Goal: Obtain resource: Download file/media

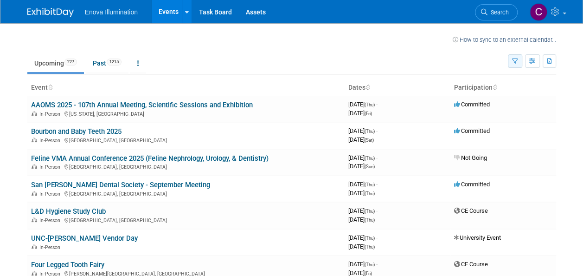
click at [515, 66] on button "button" at bounding box center [515, 60] width 14 height 13
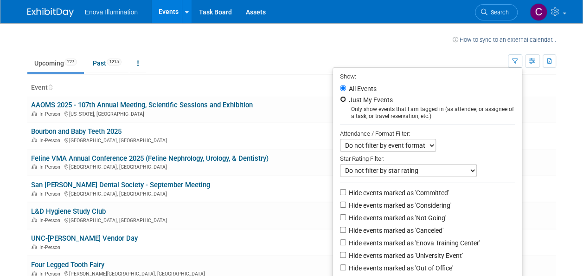
click at [340, 99] on input "Just My Events" at bounding box center [343, 99] width 6 height 6
radio input "true"
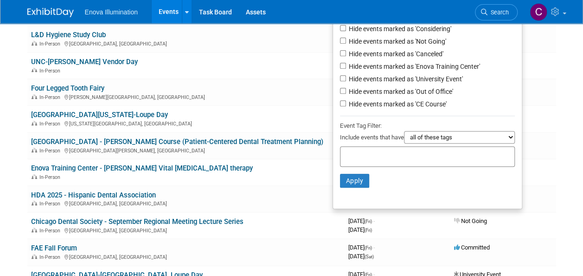
scroll to position [177, 0]
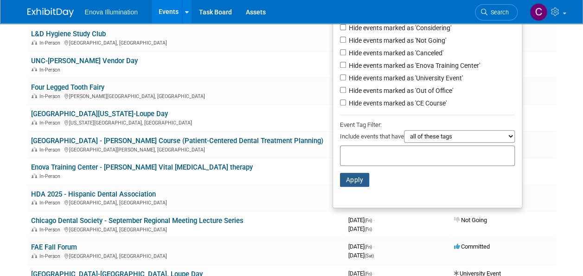
click at [354, 182] on button "Apply" at bounding box center [355, 180] width 30 height 14
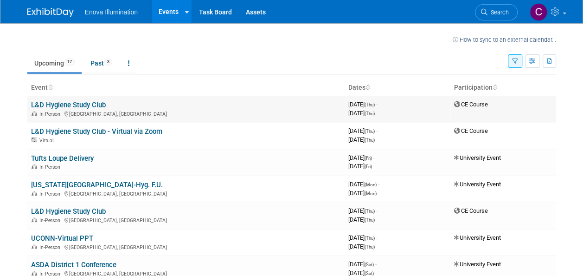
click at [93, 102] on link "L&D Hygiene Study Club" at bounding box center [68, 105] width 75 height 8
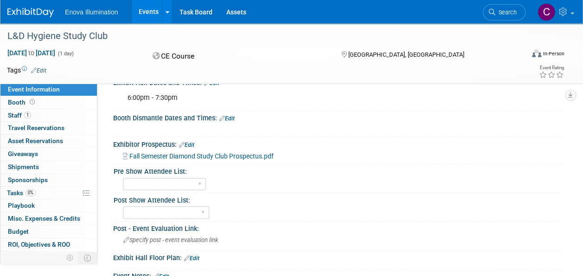
scroll to position [210, 0]
click at [213, 156] on span "Fall Semester Diamond Study Club Prospectus.pdf" at bounding box center [201, 156] width 144 height 7
